Goal: Find specific page/section: Find specific page/section

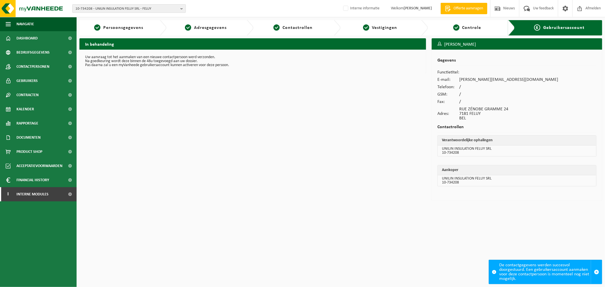
click at [154, 7] on span "10-734208 - UNILIN INSULATION FELUY SRL - FELUY" at bounding box center [127, 9] width 103 height 9
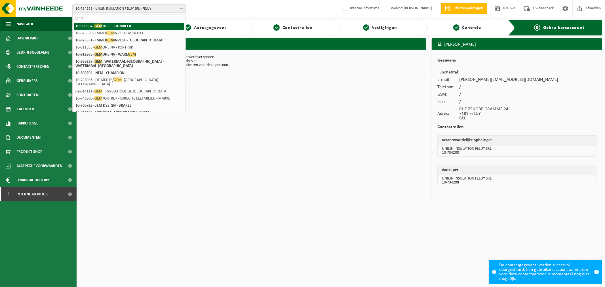
type input "gem"
click at [128, 27] on strong "10-939354 - GEM JUICE - HUMBEEK" at bounding box center [104, 26] width 56 height 5
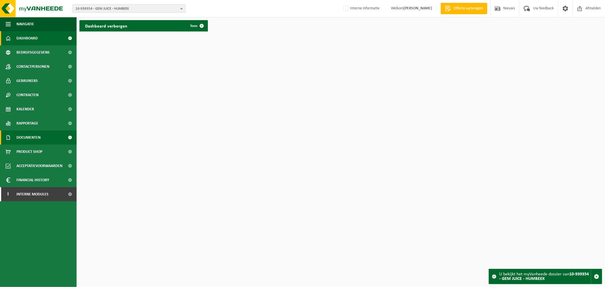
click at [41, 137] on span "Documenten" at bounding box center [28, 138] width 24 height 14
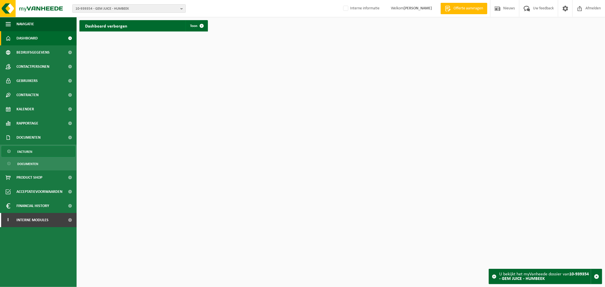
click at [30, 154] on span "Facturen" at bounding box center [24, 151] width 15 height 11
